Goal: Information Seeking & Learning: Learn about a topic

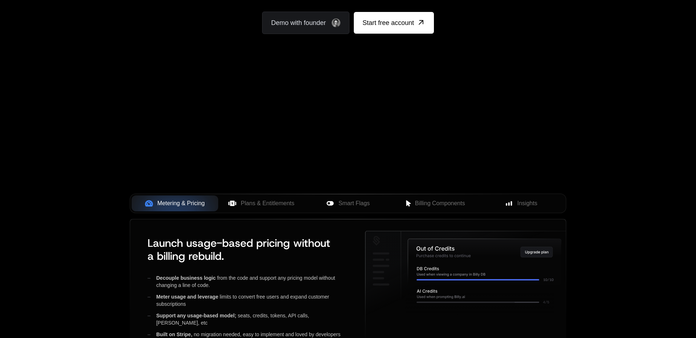
scroll to position [221, 0]
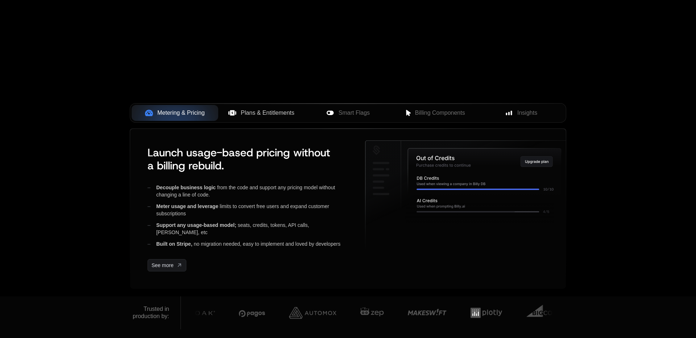
click at [253, 107] on button "Plans & Entitlements" at bounding box center [261, 113] width 87 height 16
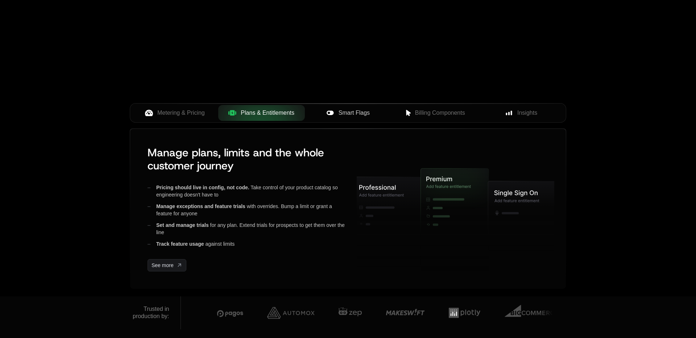
click at [351, 109] on span "Smart Flags" at bounding box center [353, 113] width 31 height 9
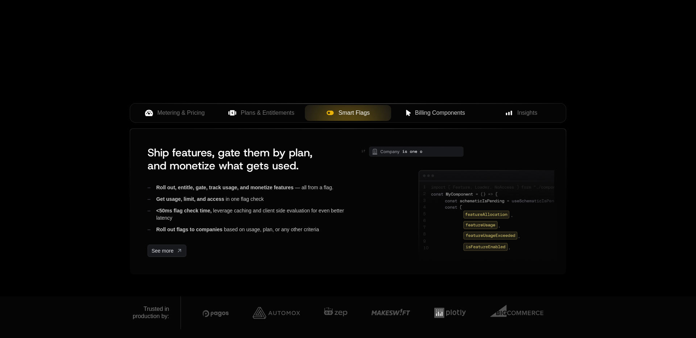
click at [418, 109] on span "Billing Components" at bounding box center [440, 113] width 50 height 9
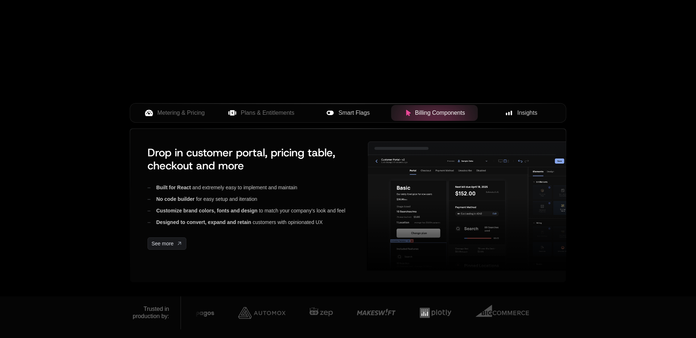
click at [535, 115] on span "Insights" at bounding box center [527, 113] width 20 height 9
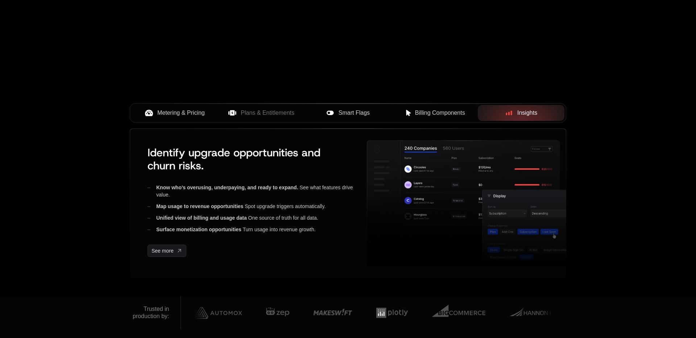
click at [183, 117] on button "Metering & Pricing" at bounding box center [175, 113] width 87 height 16
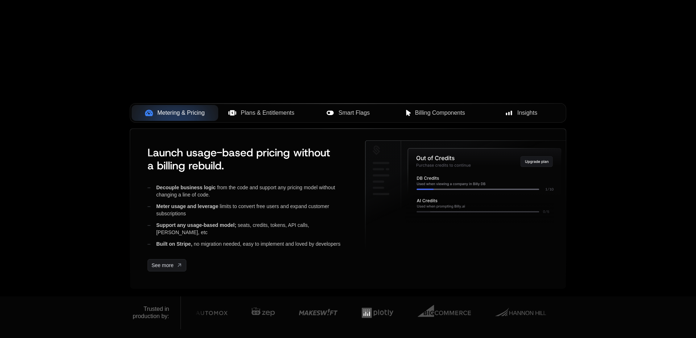
click at [270, 116] on span "Plans & Entitlements" at bounding box center [268, 113] width 54 height 9
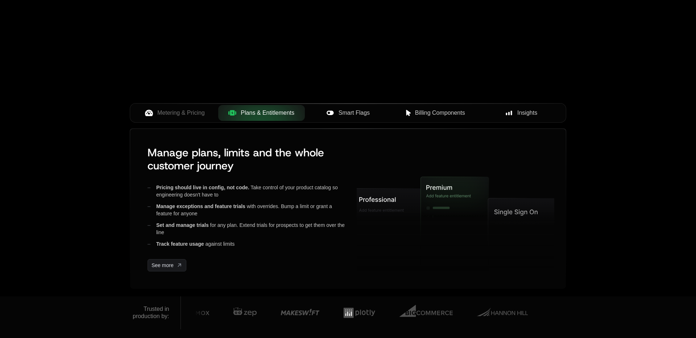
click at [351, 112] on span "Smart Flags" at bounding box center [353, 113] width 31 height 9
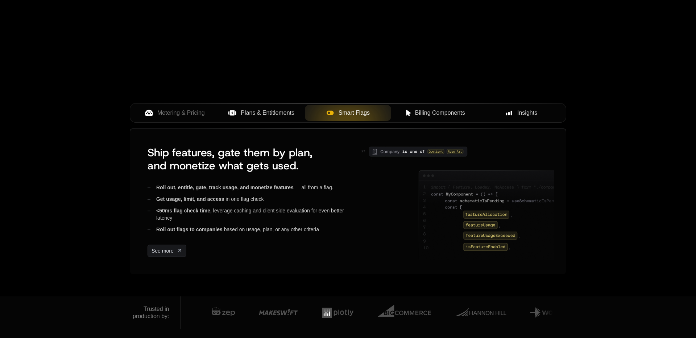
click at [424, 117] on button "Billing Components" at bounding box center [434, 113] width 87 height 16
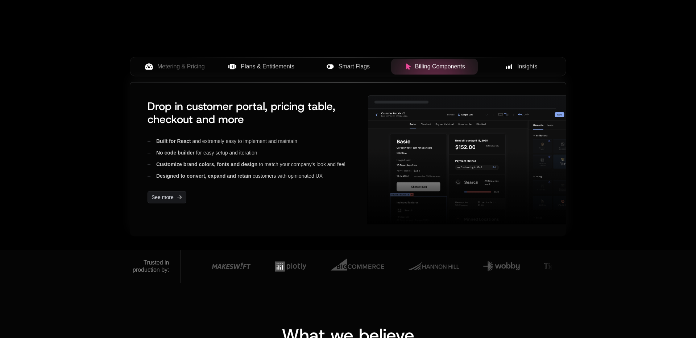
scroll to position [268, 0]
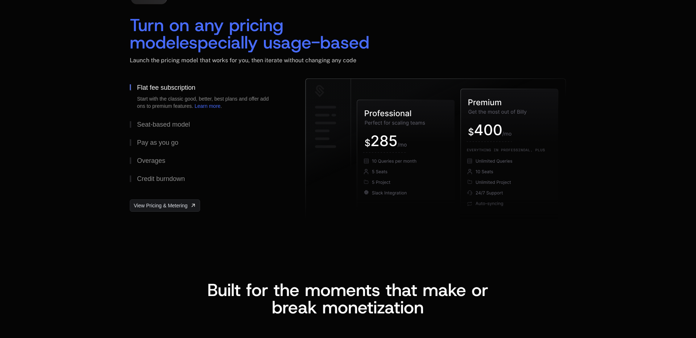
scroll to position [1146, 0]
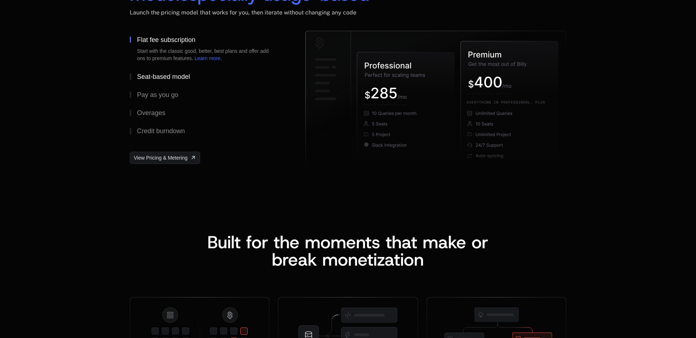
click at [157, 76] on div "Seat-based model" at bounding box center [163, 77] width 53 height 7
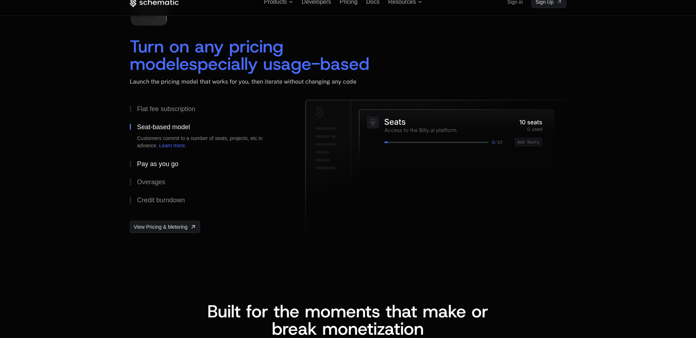
scroll to position [1076, 0]
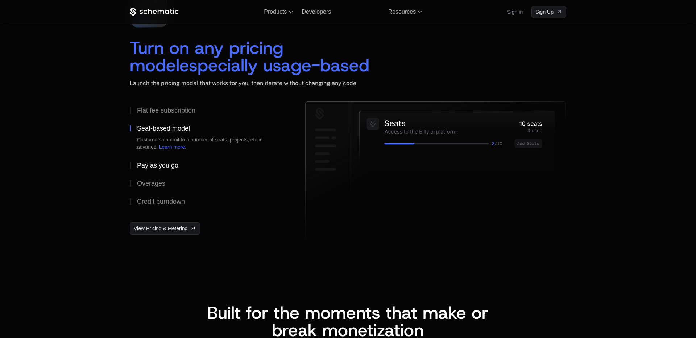
click at [153, 164] on div "Pay as you go" at bounding box center [157, 165] width 41 height 7
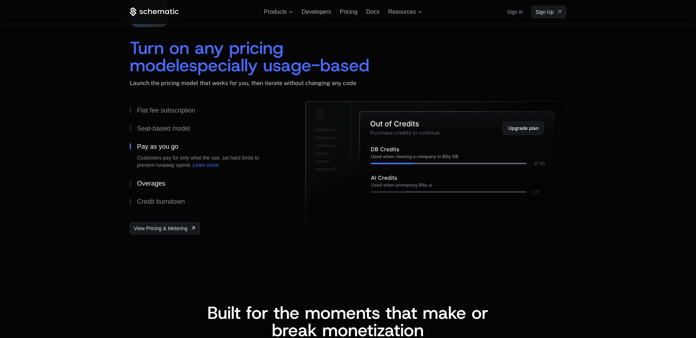
click at [154, 185] on div "Overages" at bounding box center [151, 183] width 28 height 7
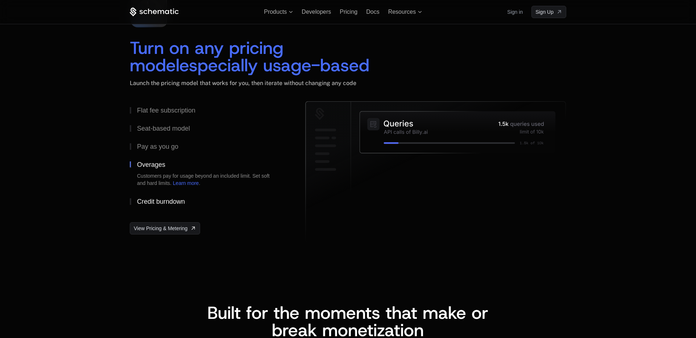
click at [155, 204] on div "Credit burndown" at bounding box center [161, 202] width 48 height 7
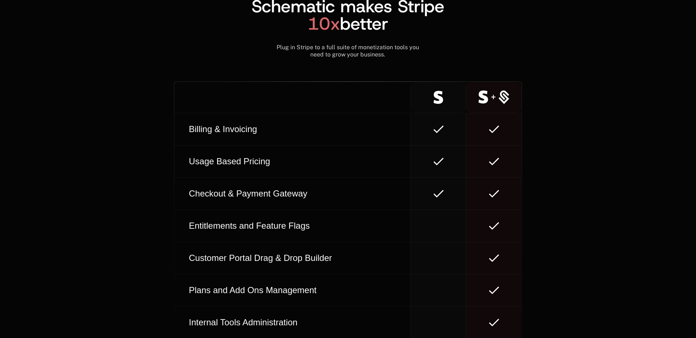
scroll to position [4085, 0]
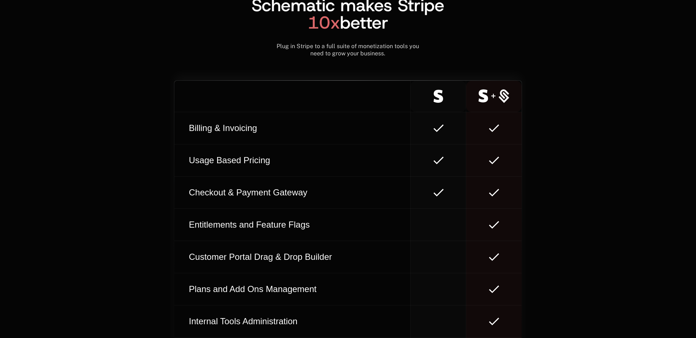
click at [439, 127] on td at bounding box center [437, 128] width 55 height 32
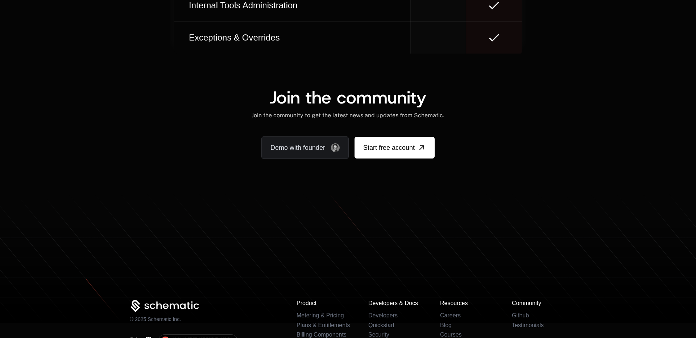
scroll to position [4335, 0]
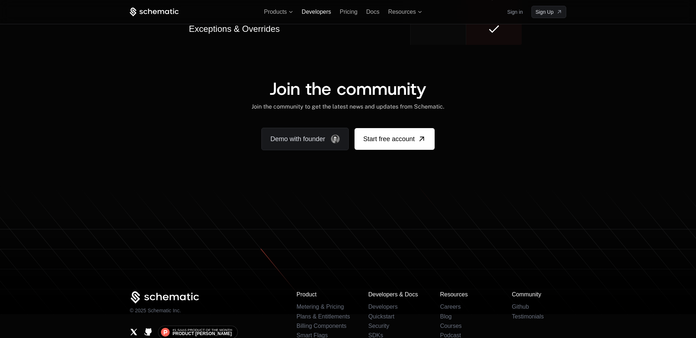
click at [323, 9] on span "Developers" at bounding box center [315, 12] width 29 height 6
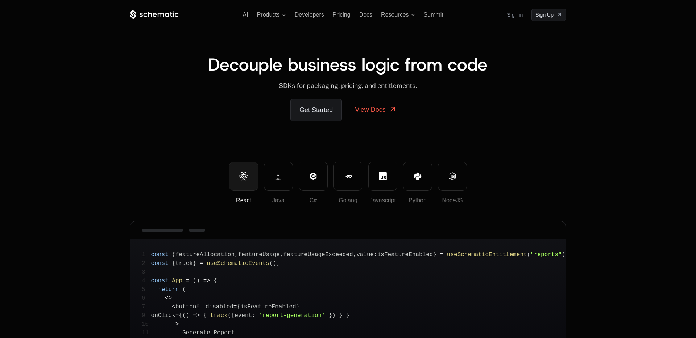
click at [344, 18] on div "AI Products Developers Pricing Docs Resources Summit Sign in Sign Up" at bounding box center [348, 15] width 436 height 12
click at [344, 15] on span "Pricing" at bounding box center [342, 15] width 18 height 6
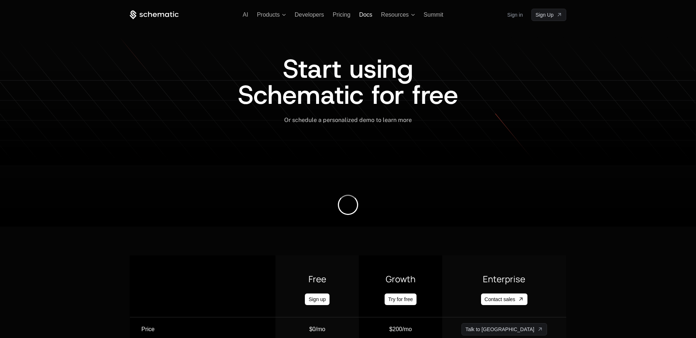
click at [364, 13] on span "Docs" at bounding box center [365, 15] width 13 height 6
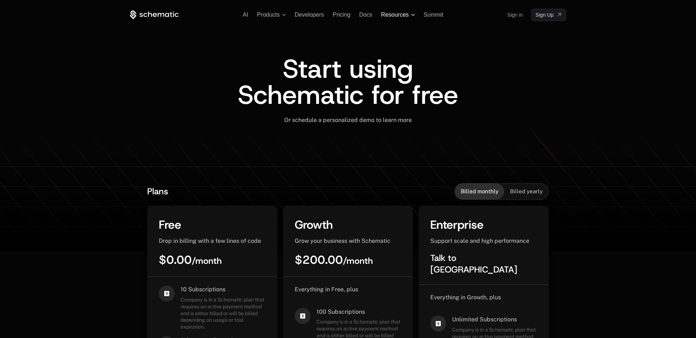
click at [393, 13] on span "Resources" at bounding box center [395, 15] width 28 height 7
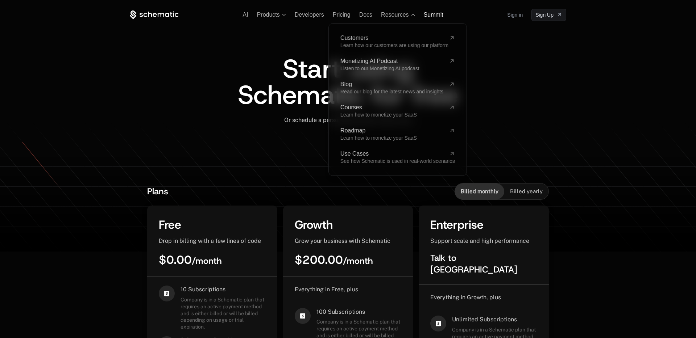
click at [439, 14] on span "Summit" at bounding box center [433, 15] width 20 height 6
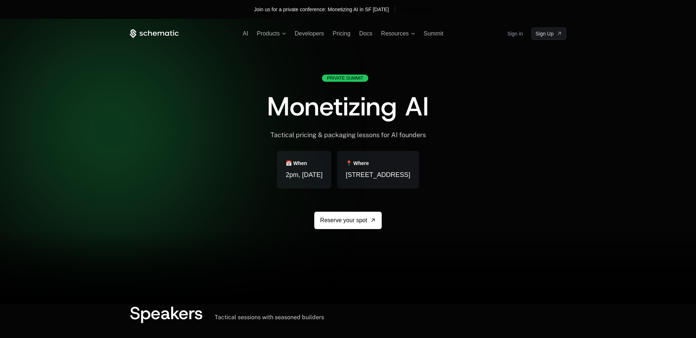
click at [280, 86] on div "Private Summit Monetizing AI Tactical pricing & packaging lessons for AI founde…" at bounding box center [348, 169] width 162 height 189
